Goal: Navigation & Orientation: Find specific page/section

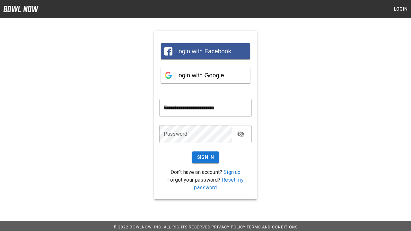
type input "**********"
click at [205, 157] on button "Sign In" at bounding box center [205, 157] width 27 height 12
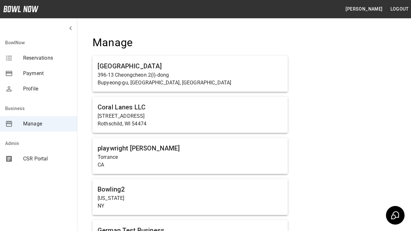
click at [38, 124] on span "Manage" at bounding box center [47, 124] width 49 height 8
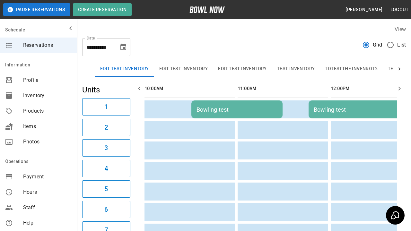
scroll to position [0, 279]
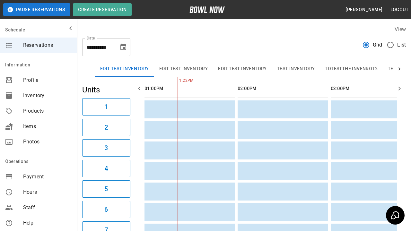
click at [38, 80] on span "Profile" at bounding box center [47, 80] width 49 height 8
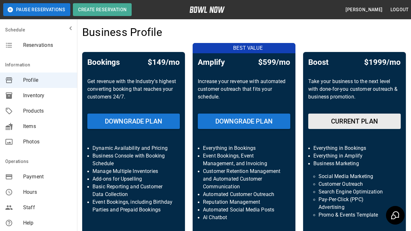
click at [38, 96] on span "Inventory" at bounding box center [47, 96] width 49 height 8
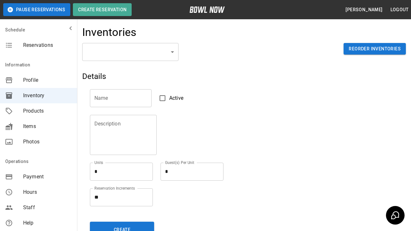
click at [38, 111] on span "Products" at bounding box center [47, 111] width 49 height 8
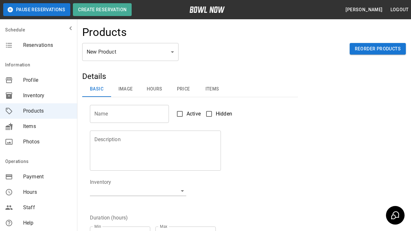
click at [38, 126] on span "Items" at bounding box center [47, 127] width 49 height 8
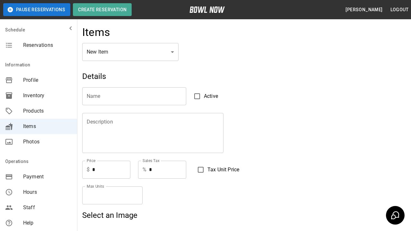
click at [38, 142] on span "Photos" at bounding box center [47, 142] width 49 height 8
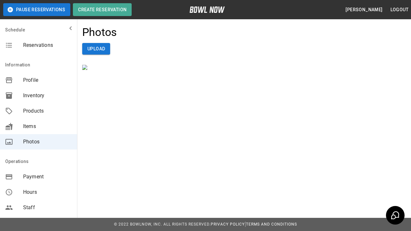
click at [38, 177] on span "Payment" at bounding box center [47, 177] width 49 height 8
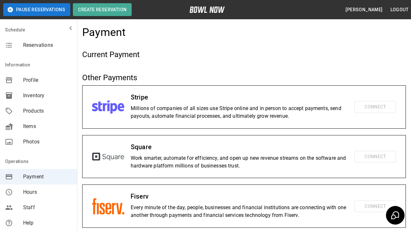
click at [38, 192] on span "Hours" at bounding box center [47, 192] width 49 height 8
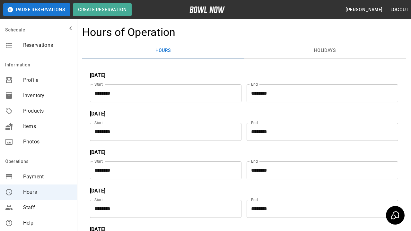
click at [38, 208] on span "Staff" at bounding box center [47, 208] width 49 height 8
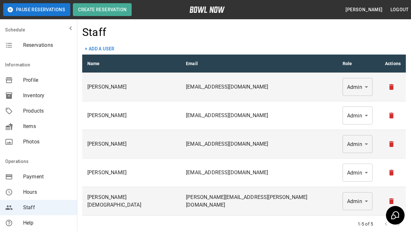
click at [38, 223] on span "Help" at bounding box center [47, 223] width 49 height 8
